Goal: Task Accomplishment & Management: Use online tool/utility

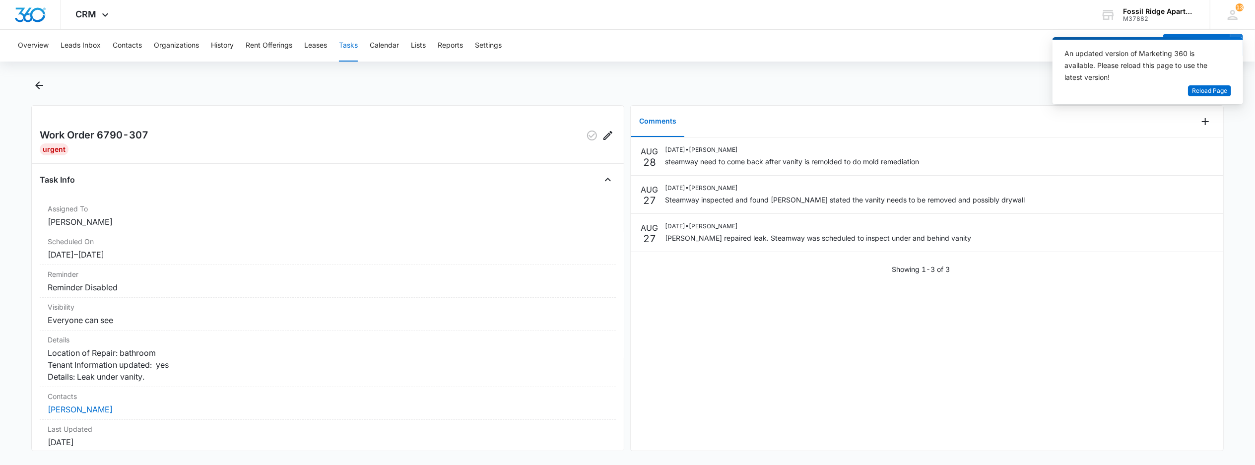
click at [349, 44] on button "Tasks" at bounding box center [348, 46] width 19 height 32
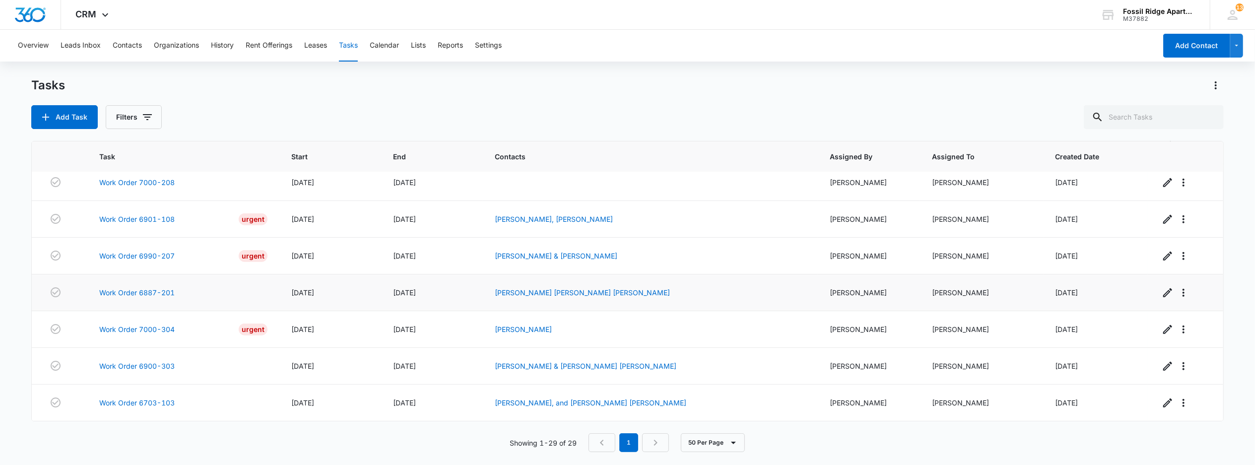
scroll to position [844, 0]
click at [145, 252] on link "Work Order 6990-207" at bounding box center [136, 256] width 75 height 10
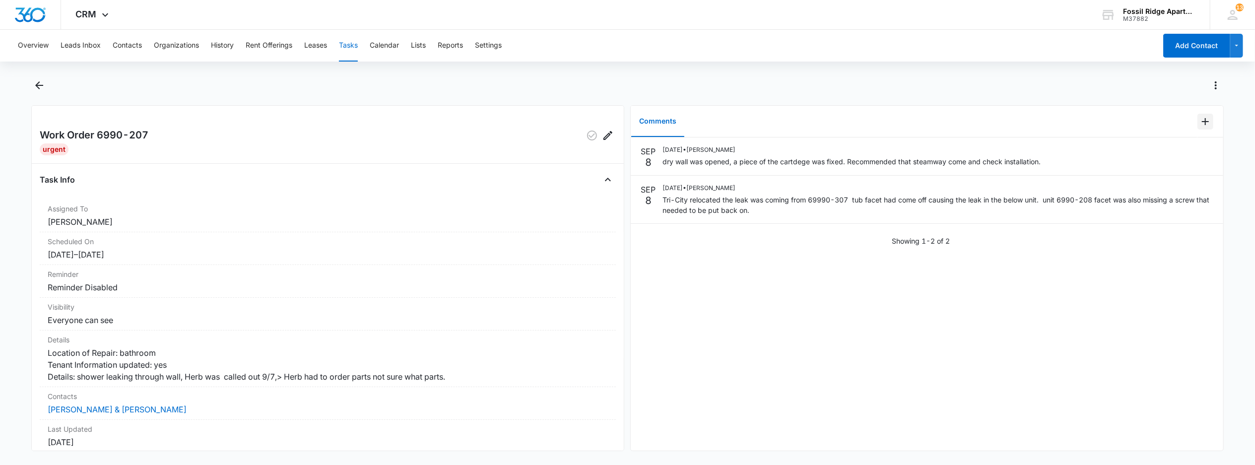
click at [1202, 122] on icon "Add Comment" at bounding box center [1205, 121] width 7 height 7
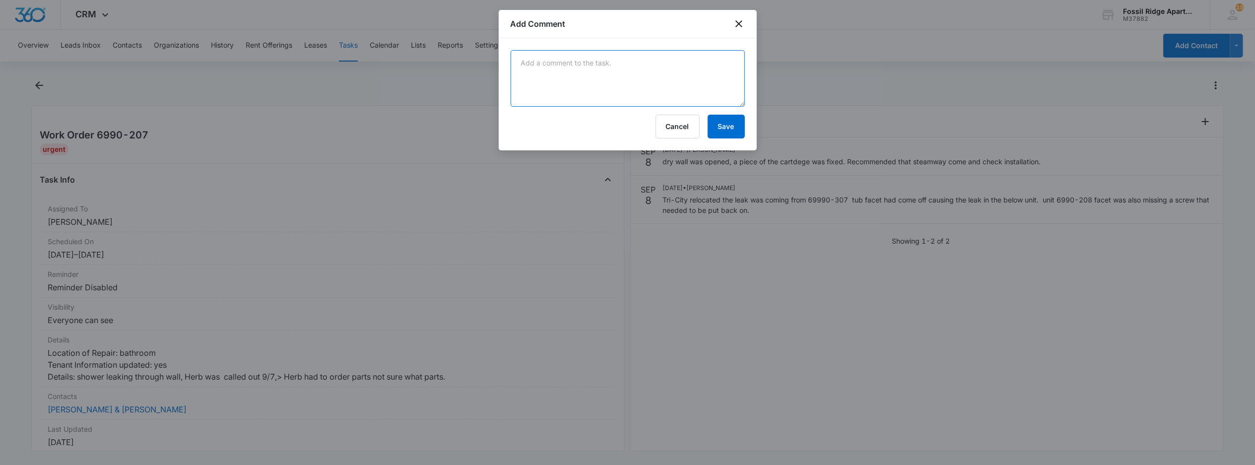
click at [568, 78] on textarea at bounding box center [628, 78] width 234 height 57
click at [642, 72] on textarea "steamway is scheduled" at bounding box center [628, 78] width 234 height 57
type textarea "steamway is scheduled 9/10 for moisture test."
click at [732, 128] on button "Save" at bounding box center [726, 127] width 37 height 24
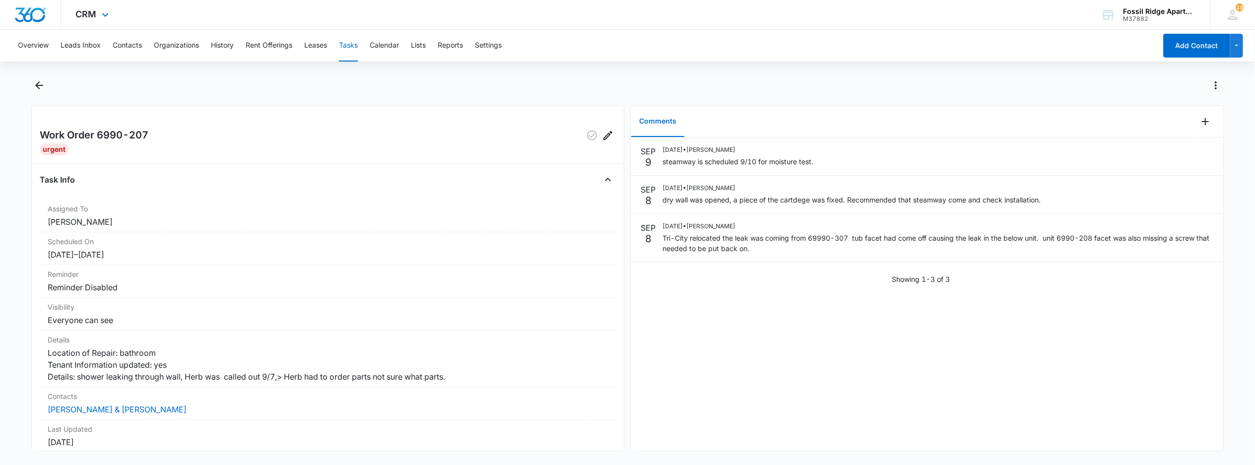
click at [455, 9] on div "CRM Apps Reputation Websites Forms CRM Email Social POS Content Ads Intelligenc…" at bounding box center [627, 15] width 1255 height 30
click at [354, 42] on button "Tasks" at bounding box center [348, 46] width 19 height 32
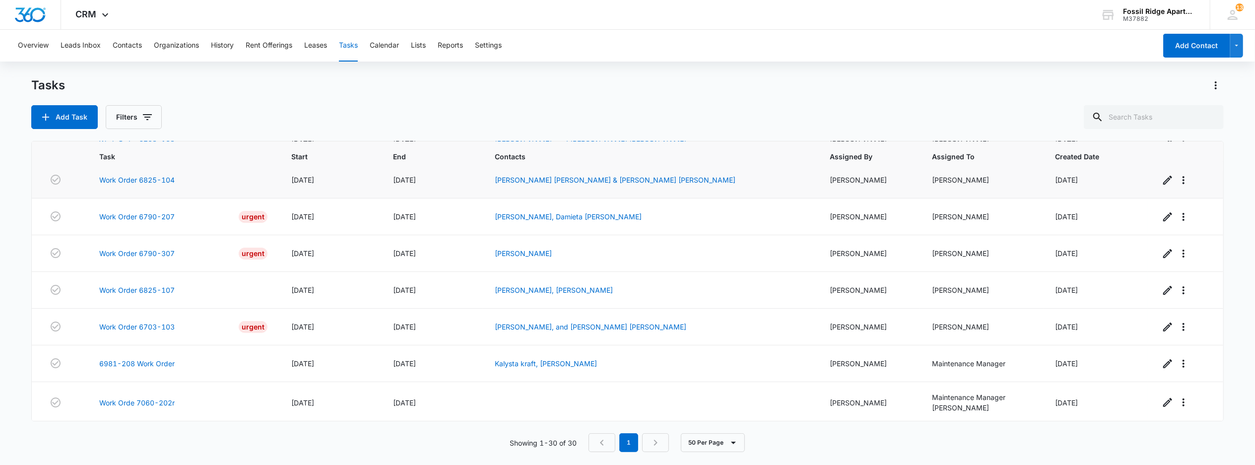
scroll to position [330, 0]
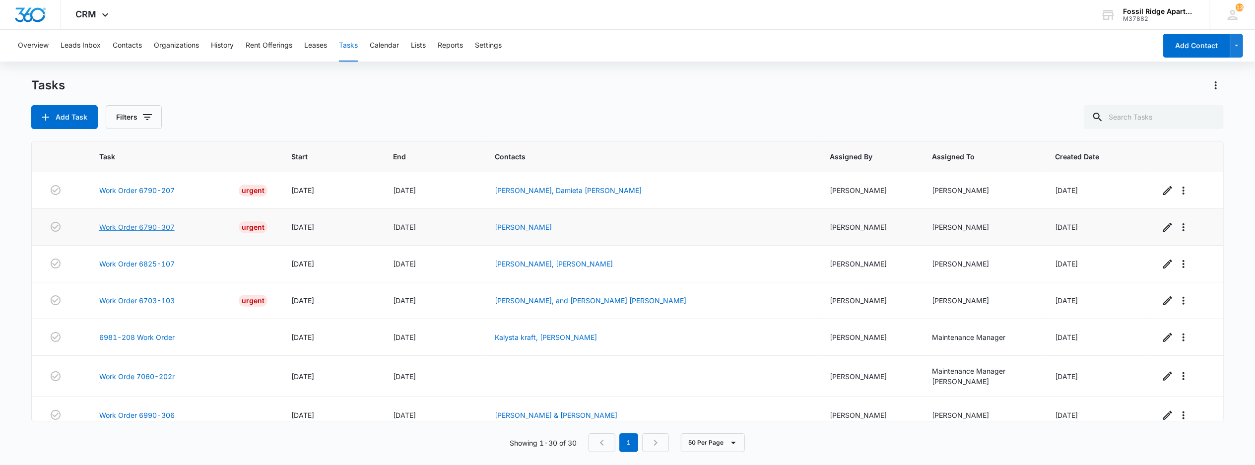
click at [130, 232] on link "Work Order 6790-307" at bounding box center [136, 227] width 75 height 10
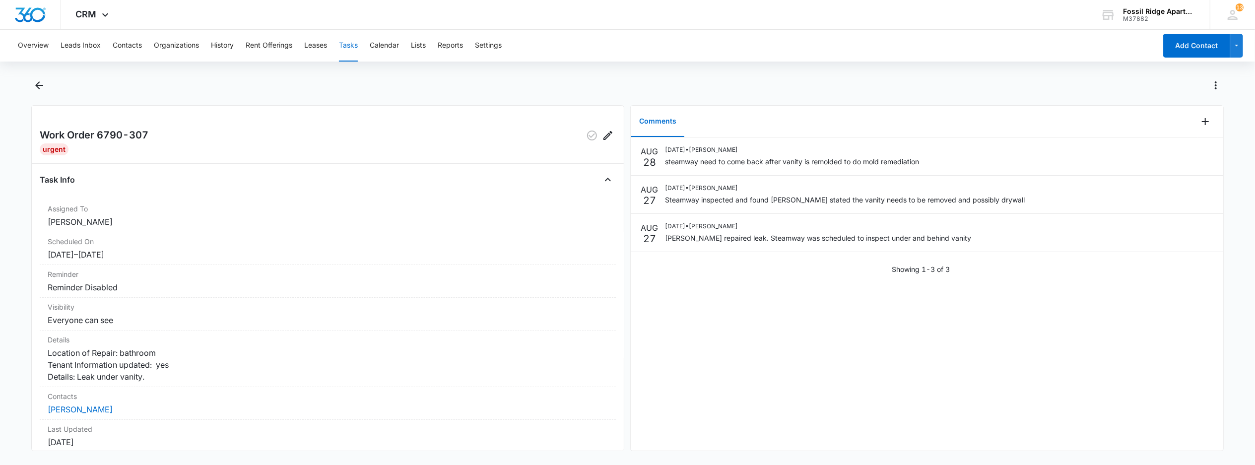
drag, startPoint x: 501, startPoint y: 54, endPoint x: 430, endPoint y: 127, distance: 102.1
drag, startPoint x: 678, startPoint y: 352, endPoint x: 652, endPoint y: 398, distance: 52.9
click at [652, 398] on div "AUG 28 08/28/2025 • Jessica Apostolou steamway need to come back after vanity i…" at bounding box center [927, 293] width 592 height 313
